Goal: Task Accomplishment & Management: Manage account settings

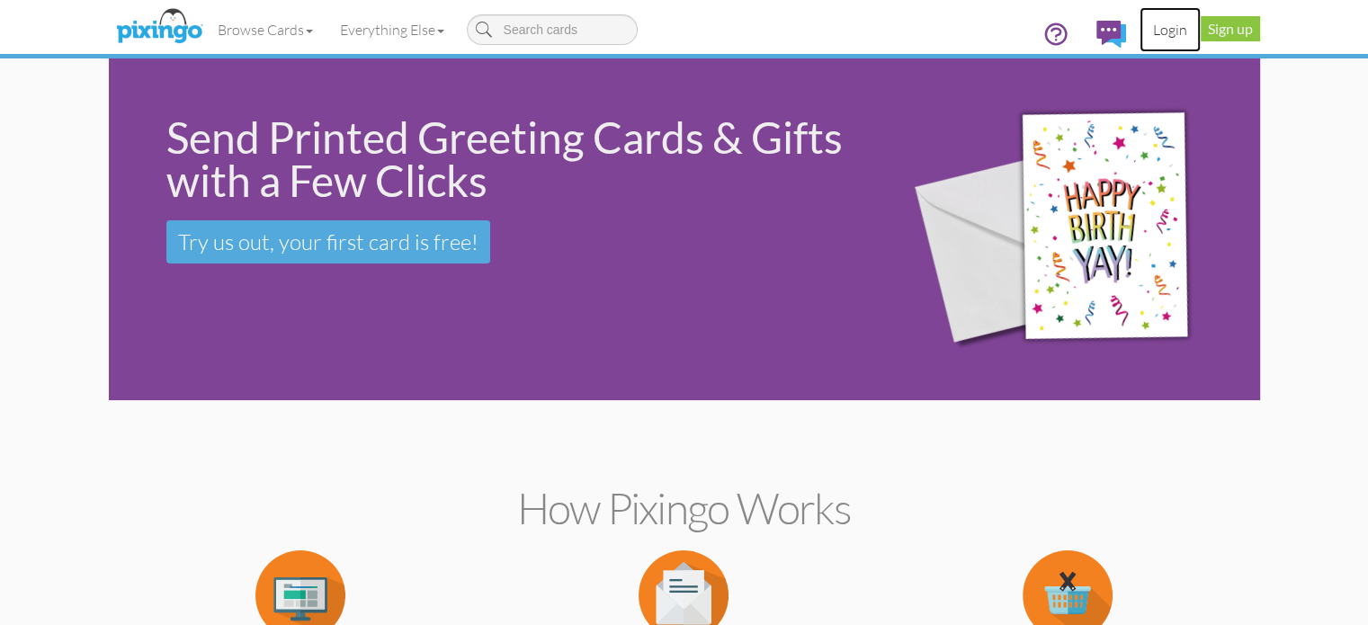
click at [1201, 26] on link "Login" at bounding box center [1169, 29] width 61 height 45
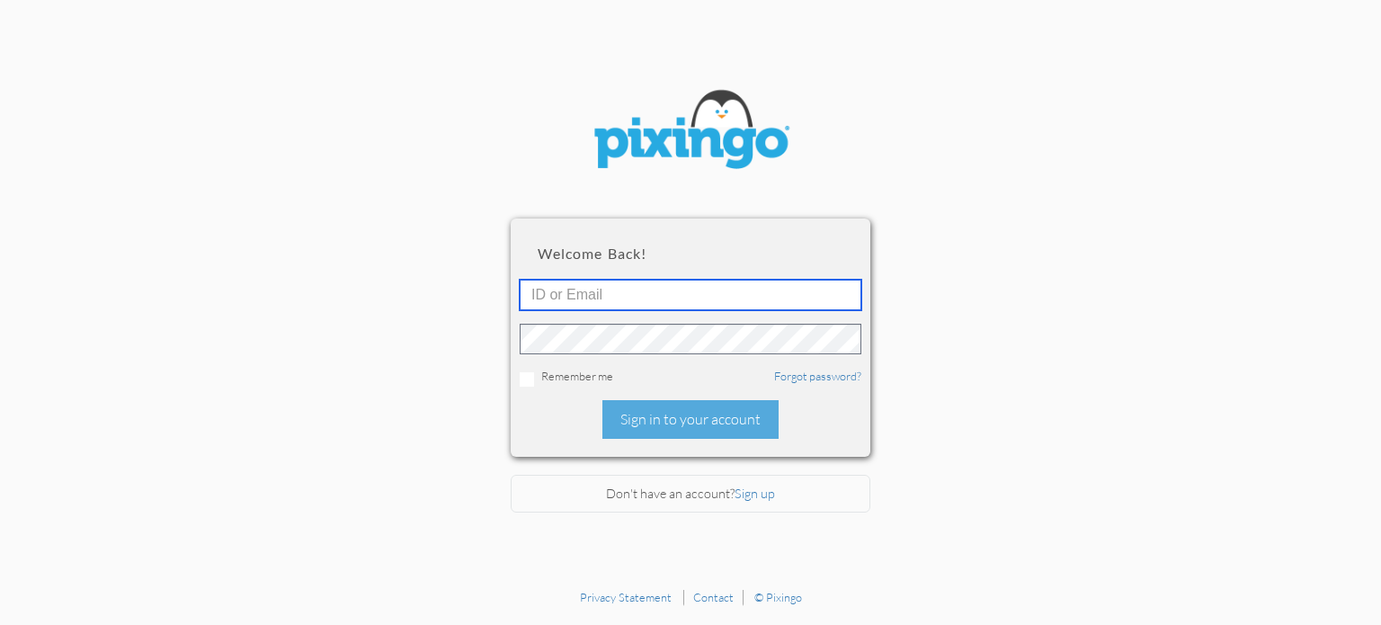
type input "[PERSON_NAME][EMAIL_ADDRESS][DOMAIN_NAME]"
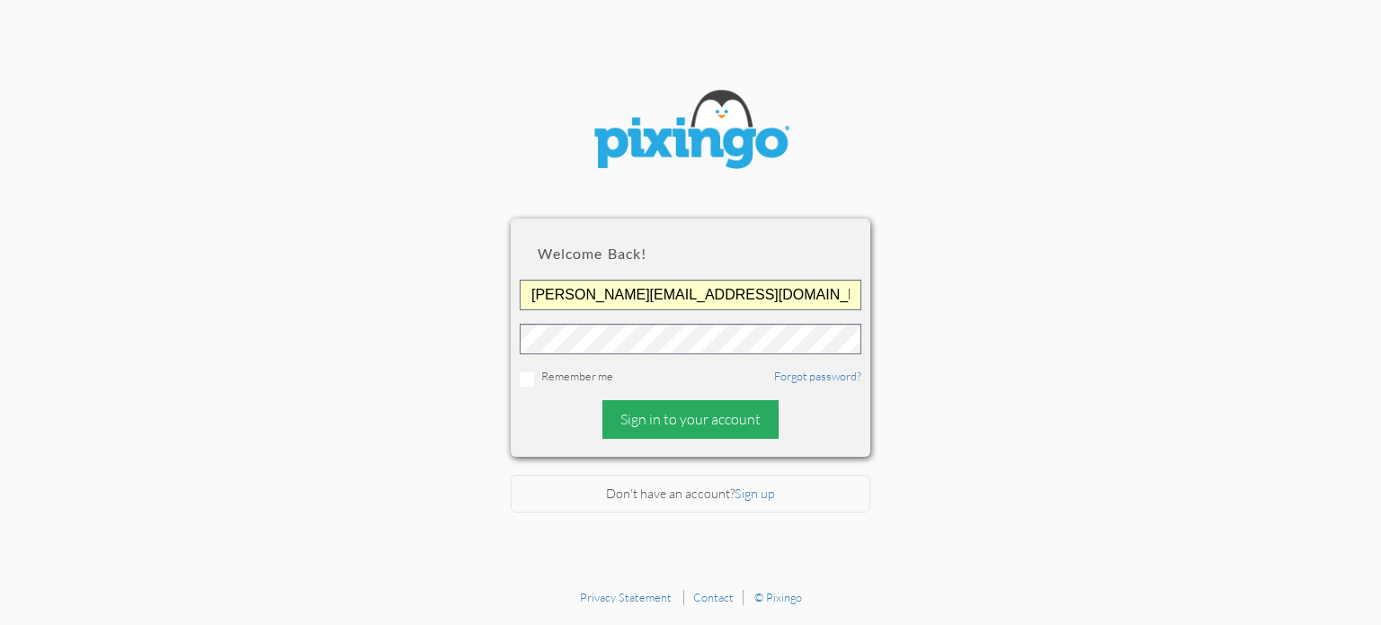
click at [701, 420] on div "Sign in to your account" at bounding box center [691, 419] width 176 height 39
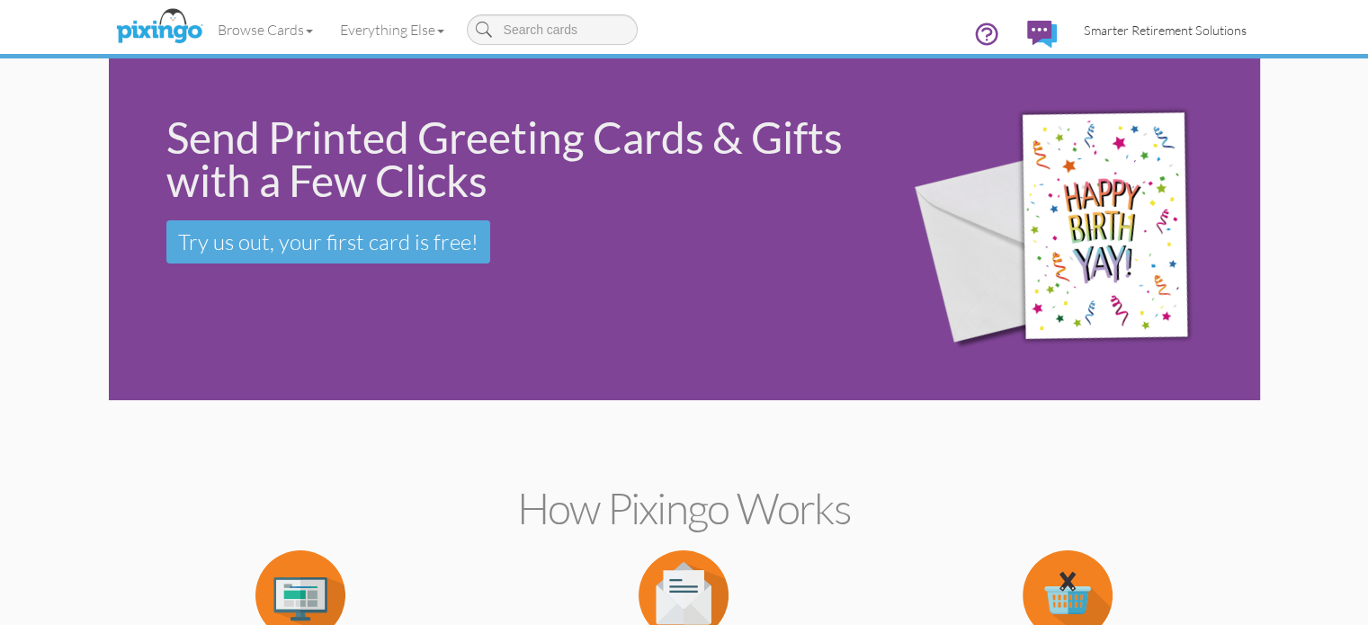
click at [1246, 31] on span "Smarter Retirement Solutions" at bounding box center [1165, 29] width 163 height 15
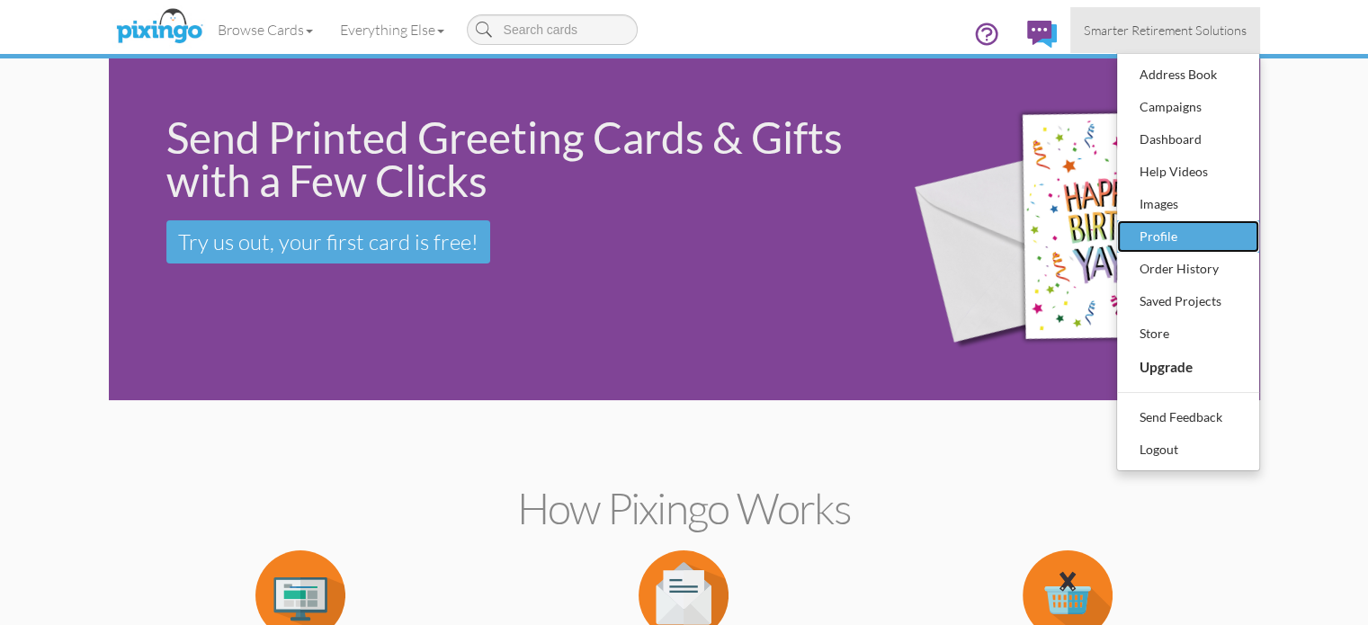
click at [1241, 233] on div "Profile" at bounding box center [1188, 236] width 106 height 27
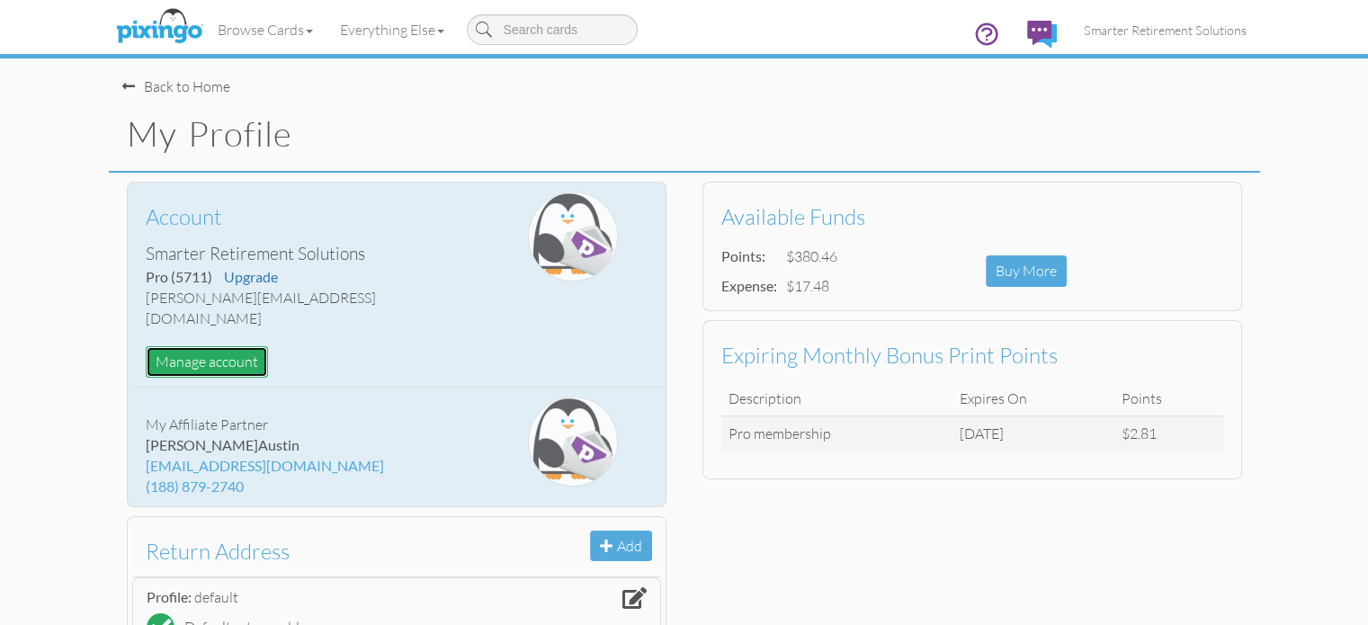
click at [146, 346] on button "Manage account" at bounding box center [207, 361] width 122 height 31
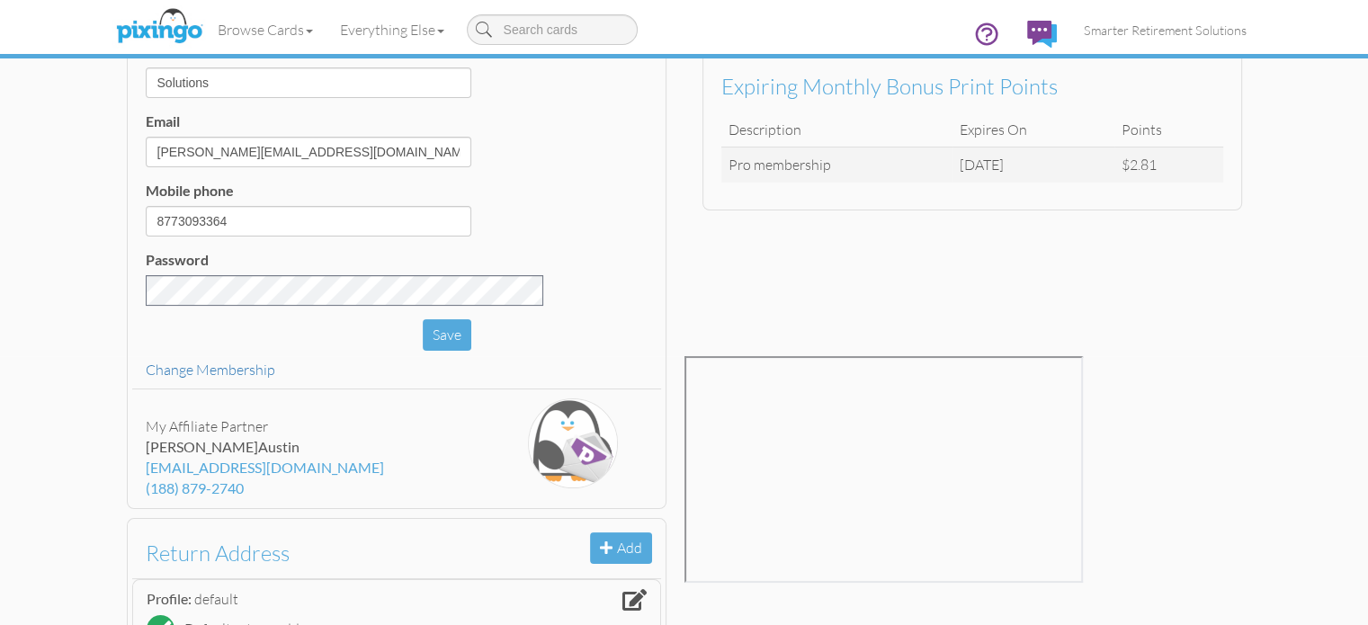
scroll to position [286, 0]
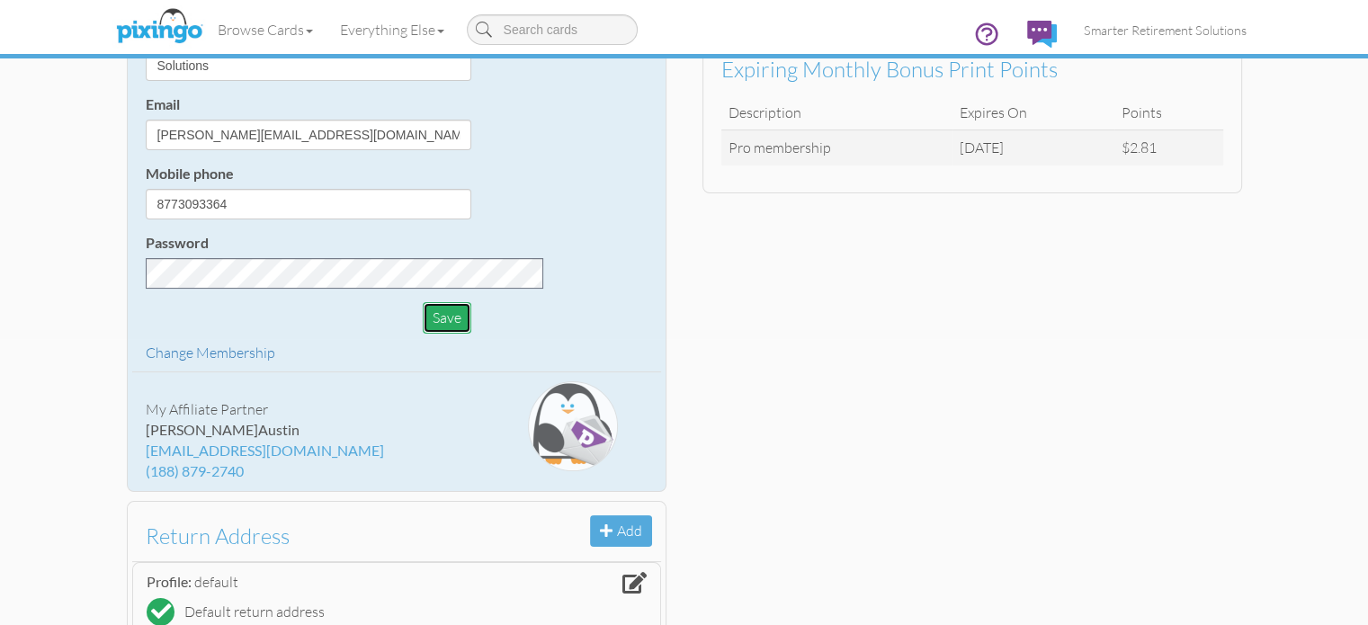
click at [423, 323] on button "Save" at bounding box center [447, 317] width 49 height 31
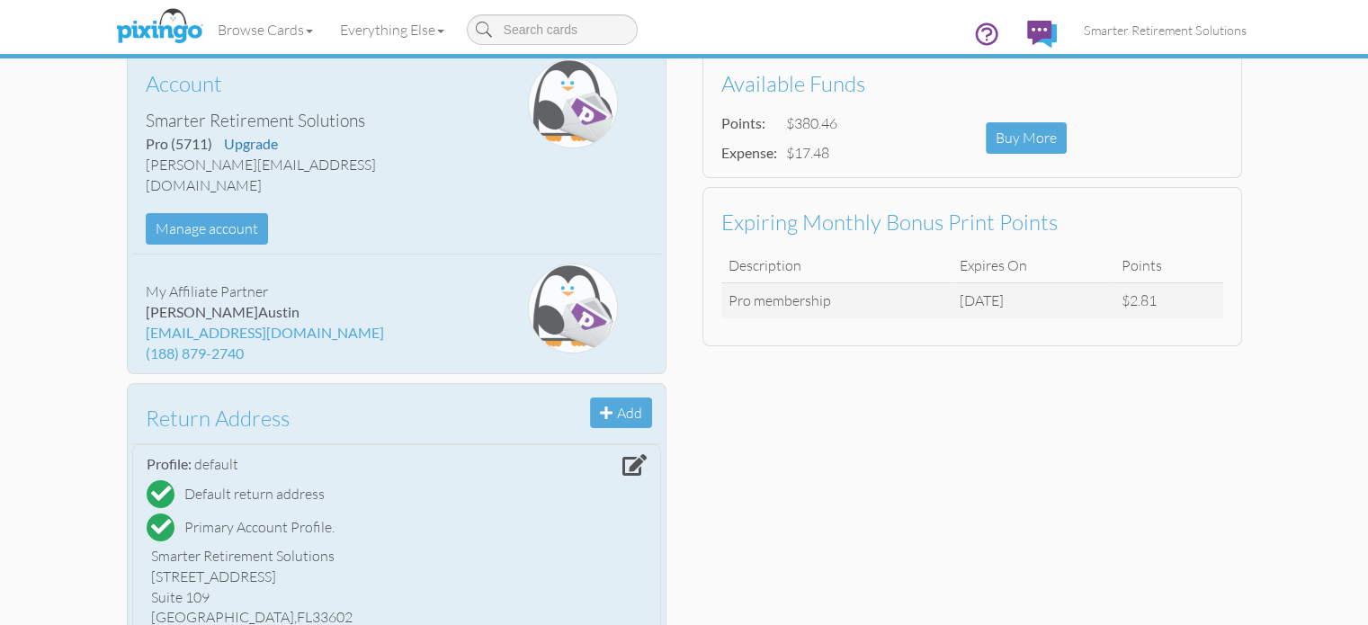
scroll to position [0, 0]
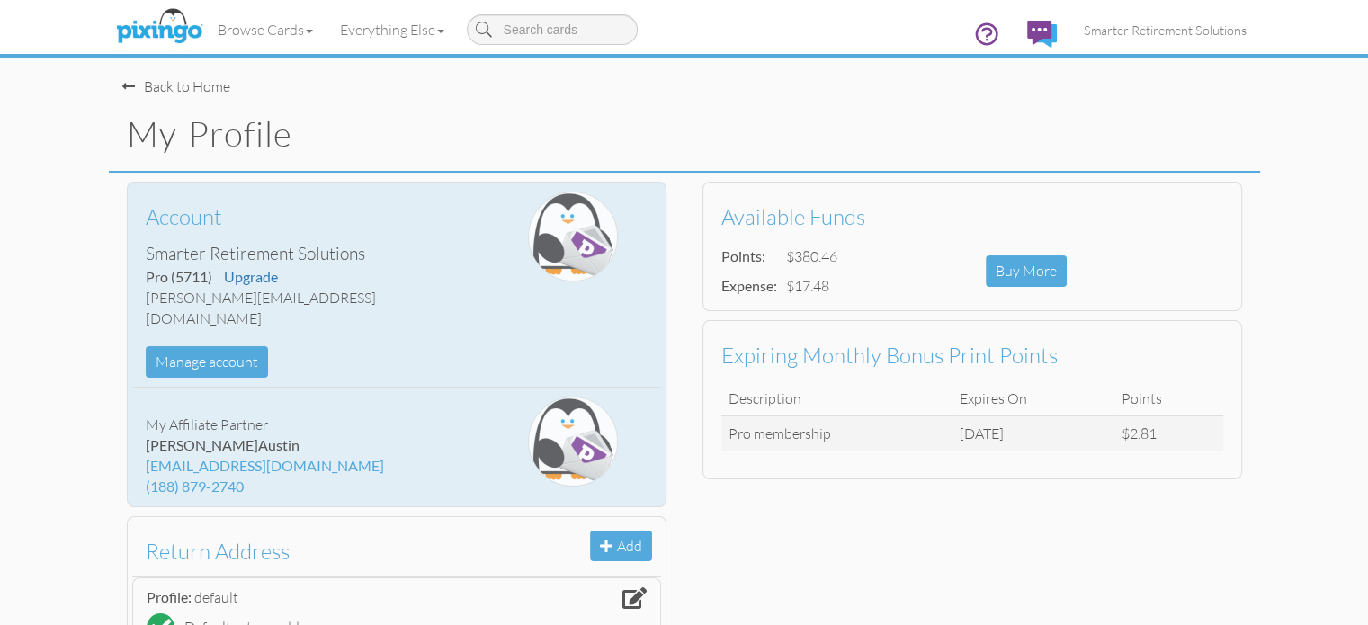
click at [661, 108] on div "My Profile" at bounding box center [684, 135] width 1151 height 76
